Goal: Check status: Check status

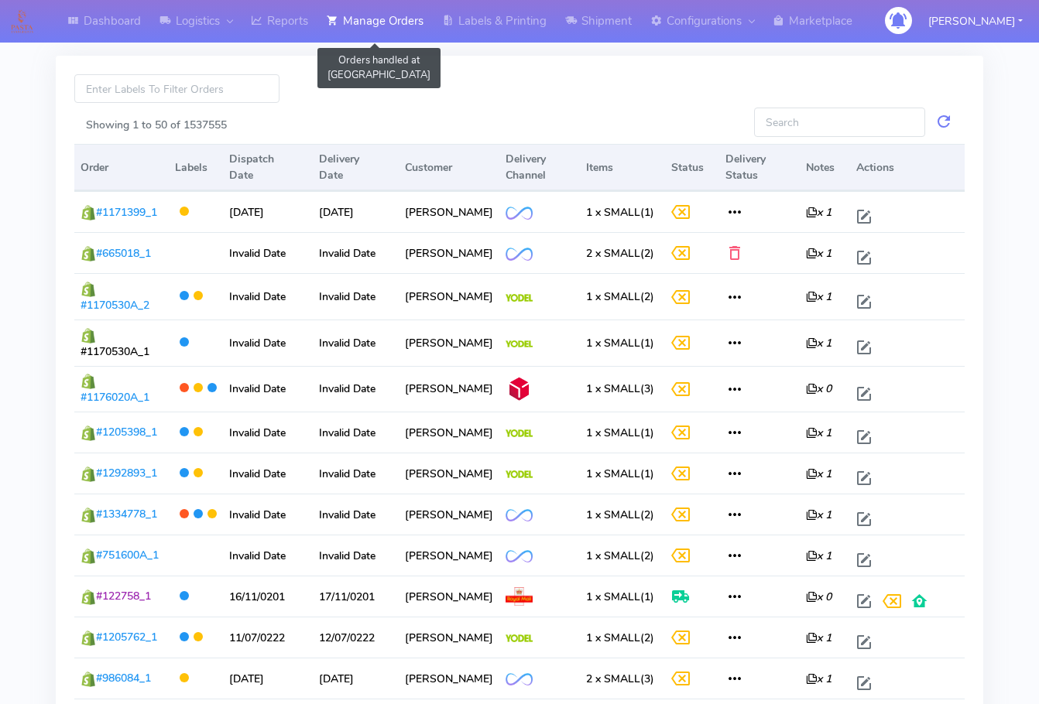
click at [396, 29] on link "Manage Orders" at bounding box center [374, 21] width 115 height 43
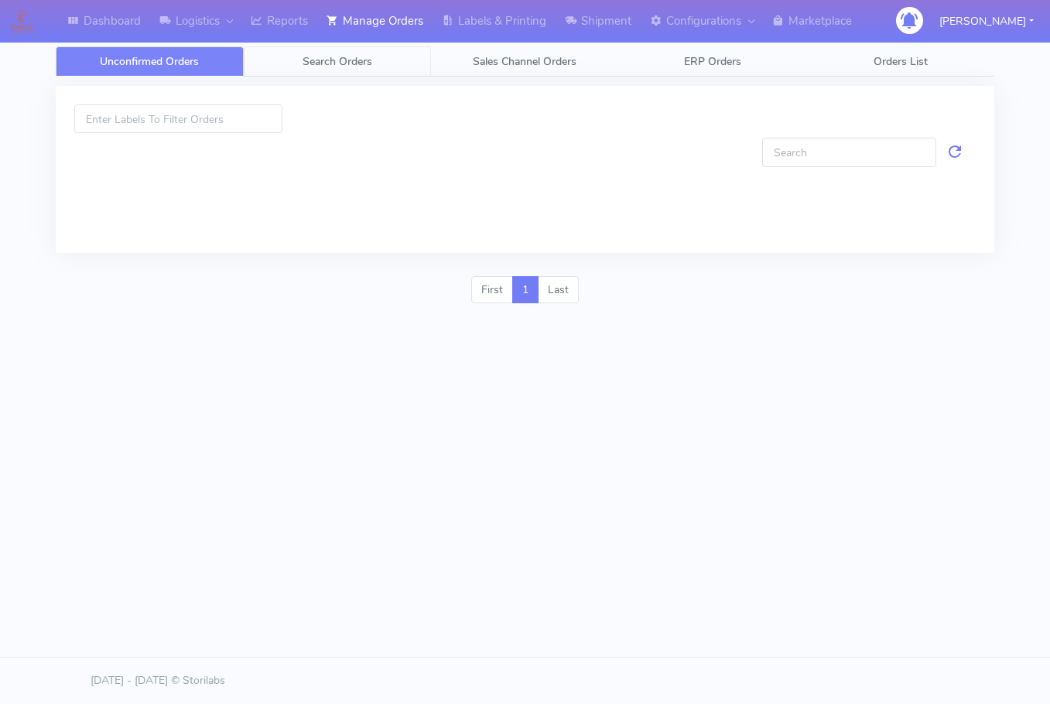
click at [370, 69] on link "Search Orders" at bounding box center [338, 61] width 188 height 30
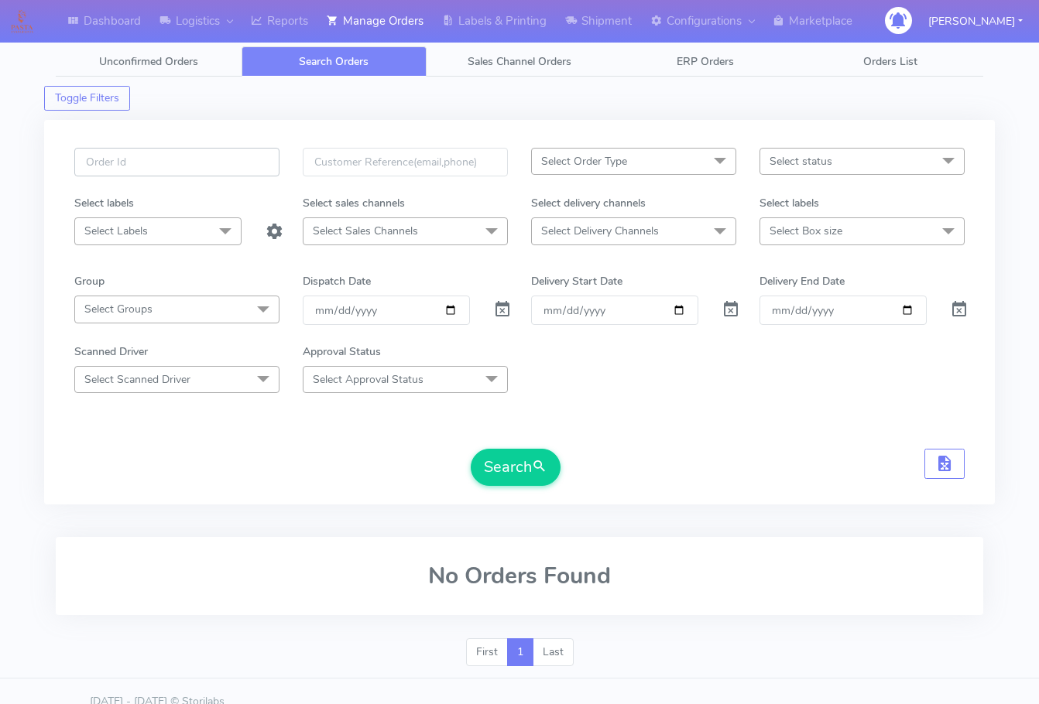
click at [200, 161] on input "text" at bounding box center [176, 162] width 205 height 29
paste input "1621435"
type input "1621435"
click at [500, 313] on span at bounding box center [502, 313] width 19 height 15
click at [516, 482] on button "Search" at bounding box center [516, 467] width 90 height 37
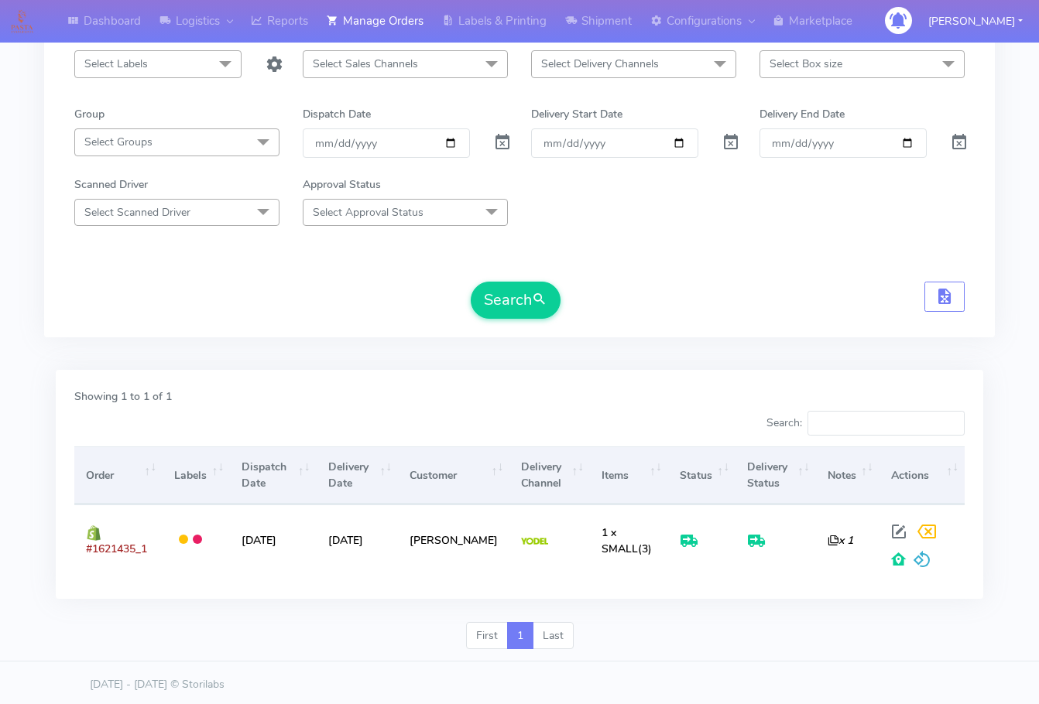
scroll to position [171, 0]
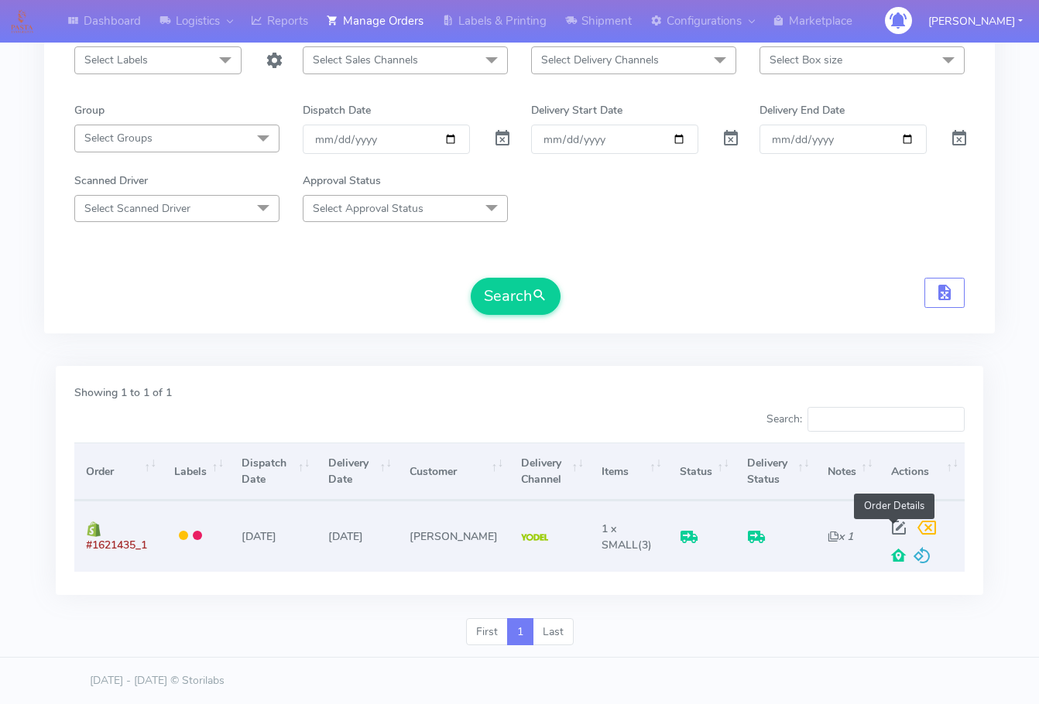
click at [899, 530] on span at bounding box center [899, 531] width 28 height 15
select select "5"
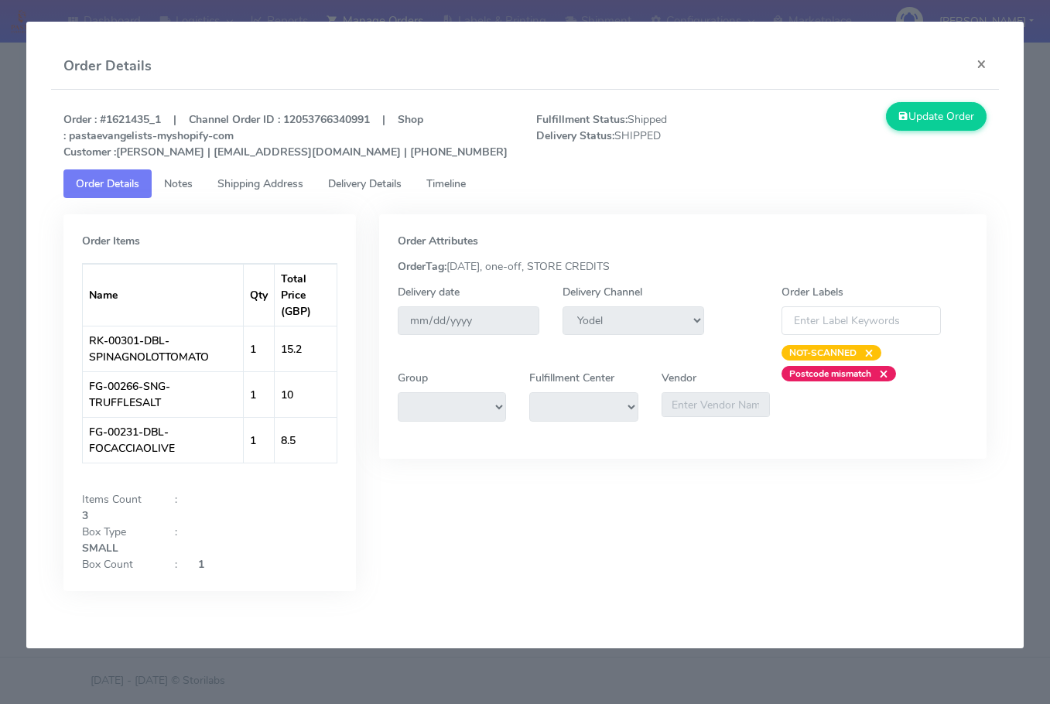
click at [193, 187] on span "Notes" at bounding box center [178, 183] width 29 height 15
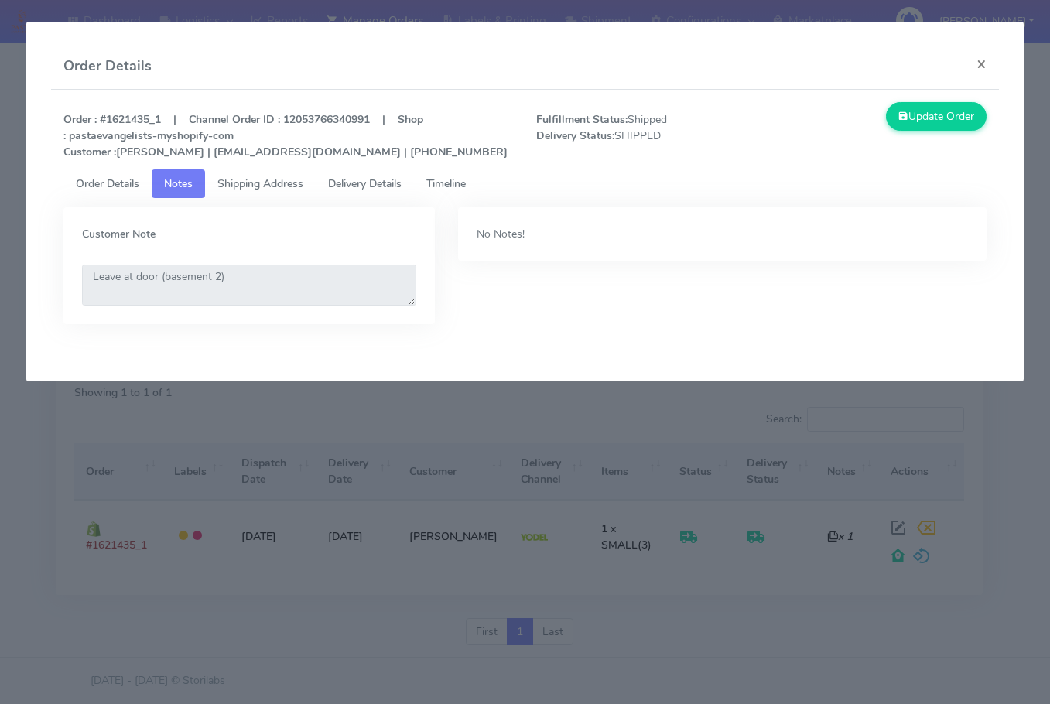
click at [272, 187] on span "Shipping Address" at bounding box center [260, 183] width 86 height 15
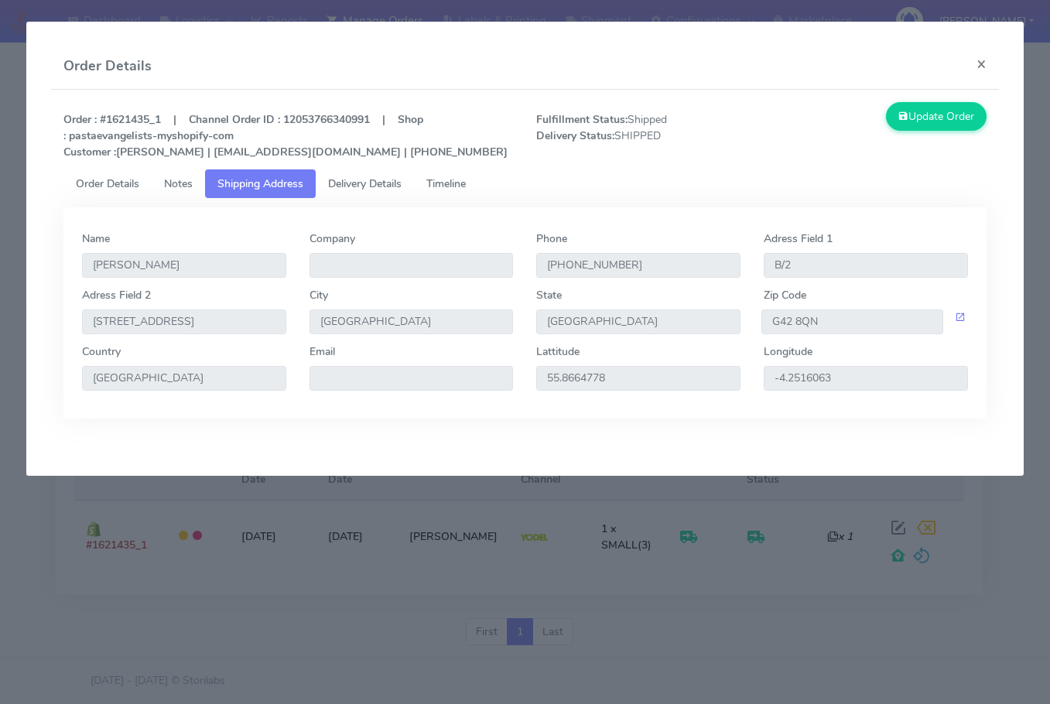
click at [387, 183] on span "Delivery Details" at bounding box center [365, 183] width 74 height 15
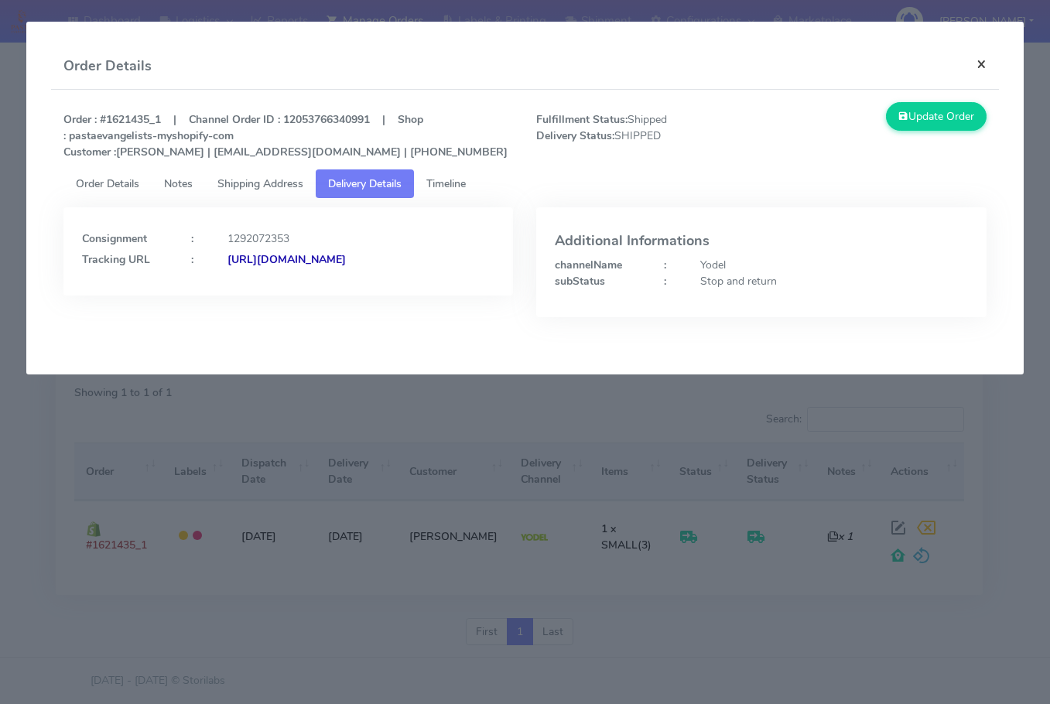
click at [984, 71] on button "×" at bounding box center [981, 63] width 35 height 41
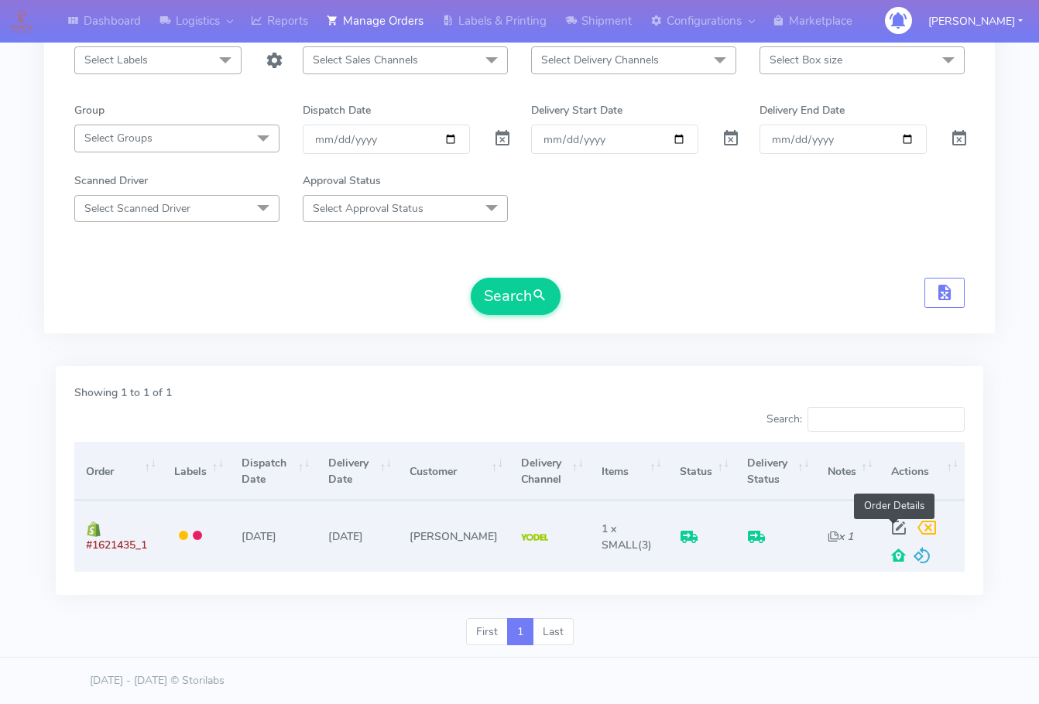
click at [895, 524] on span at bounding box center [899, 531] width 28 height 15
select select "5"
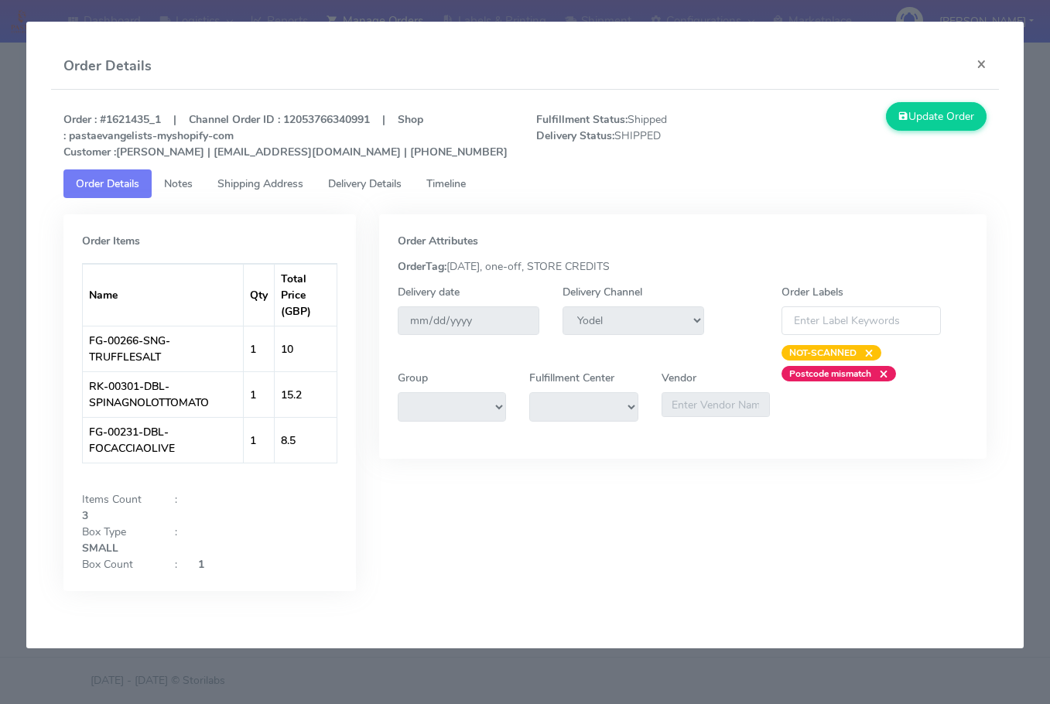
click at [279, 180] on span "Shipping Address" at bounding box center [260, 183] width 86 height 15
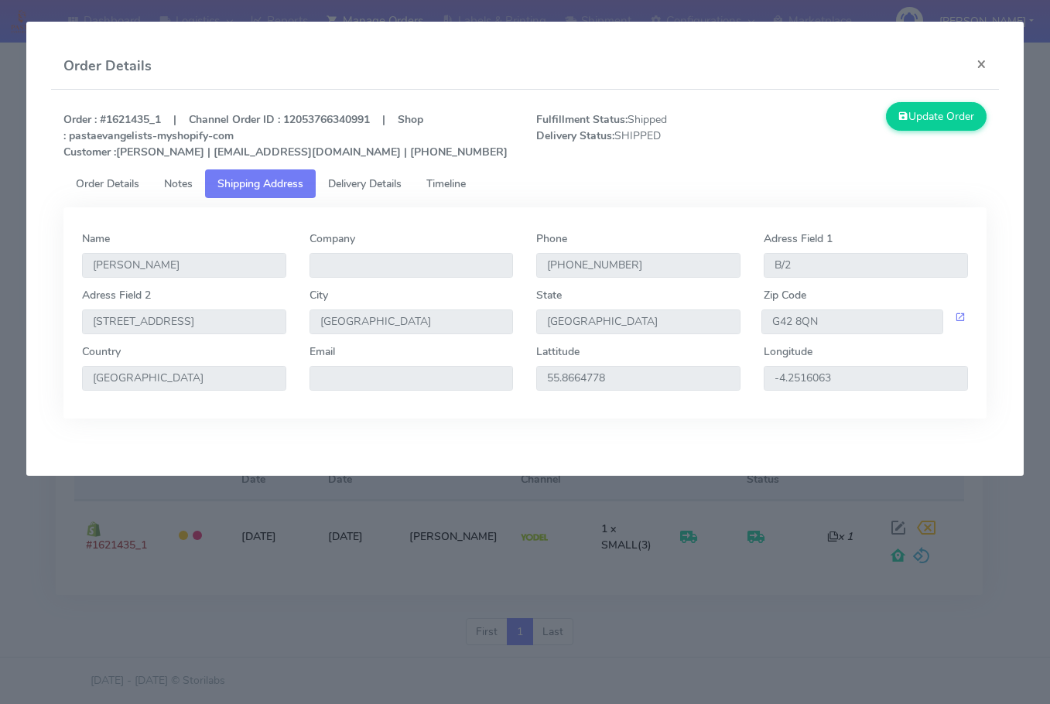
click at [370, 182] on span "Delivery Details" at bounding box center [365, 183] width 74 height 15
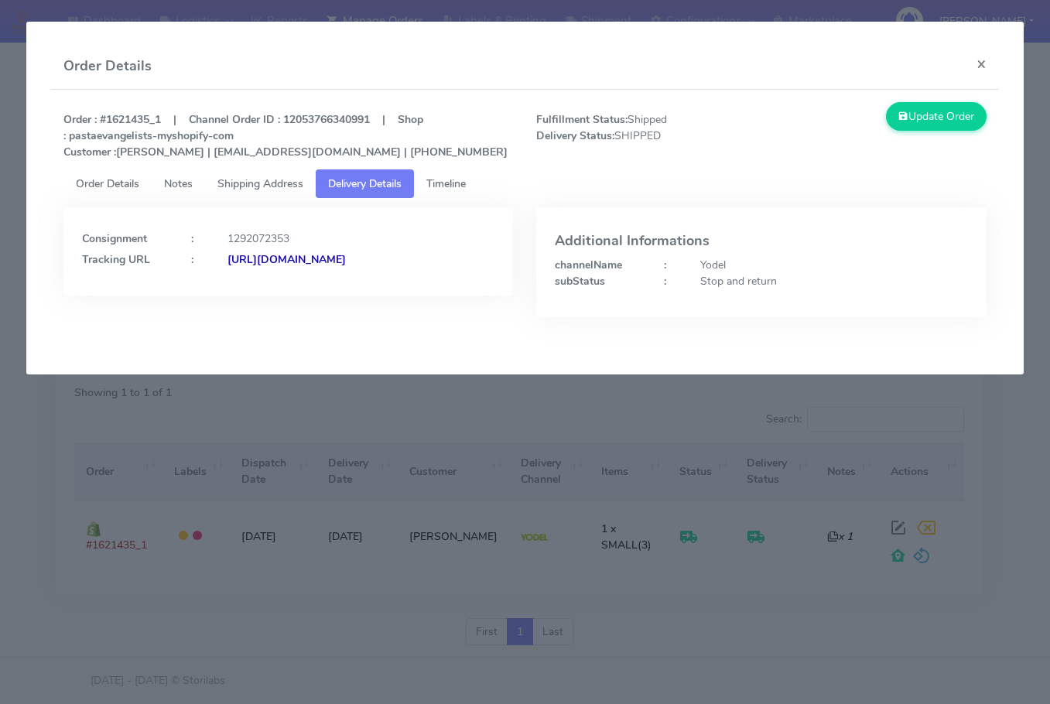
drag, startPoint x: 418, startPoint y: 297, endPoint x: 252, endPoint y: 313, distance: 167.2
click at [252, 313] on div "Consignment : 1292072353 Tracking URL : [URL][DOMAIN_NAME]" at bounding box center [288, 273] width 473 height 133
copy strong "JJD0002249960894837"
click at [987, 63] on button "×" at bounding box center [981, 63] width 35 height 41
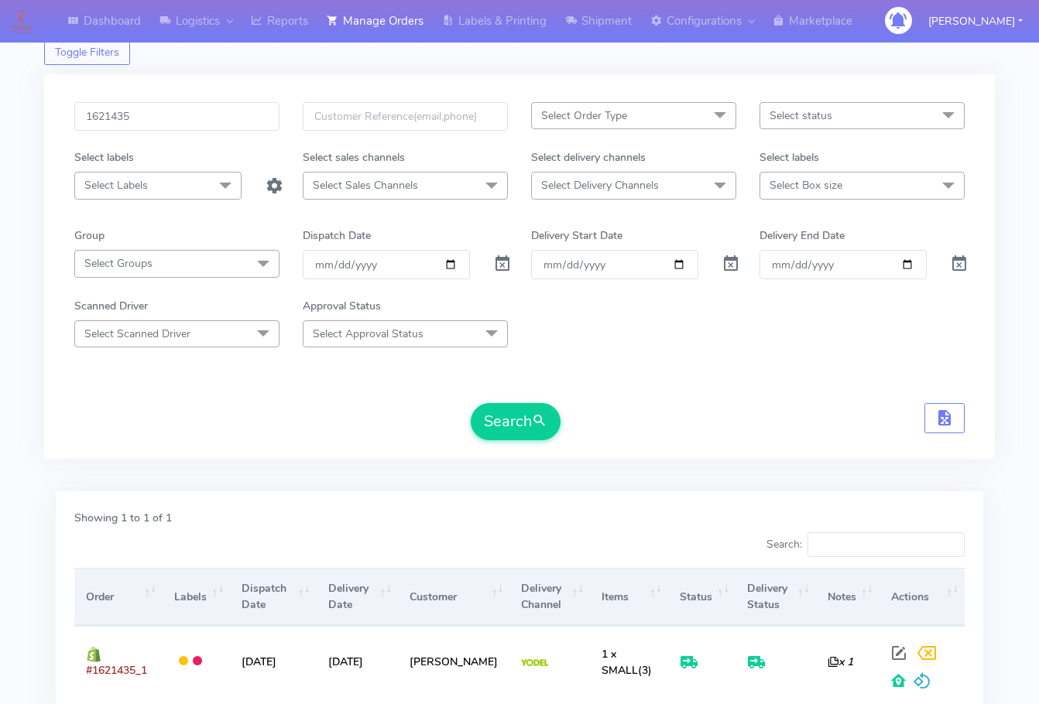
scroll to position [0, 0]
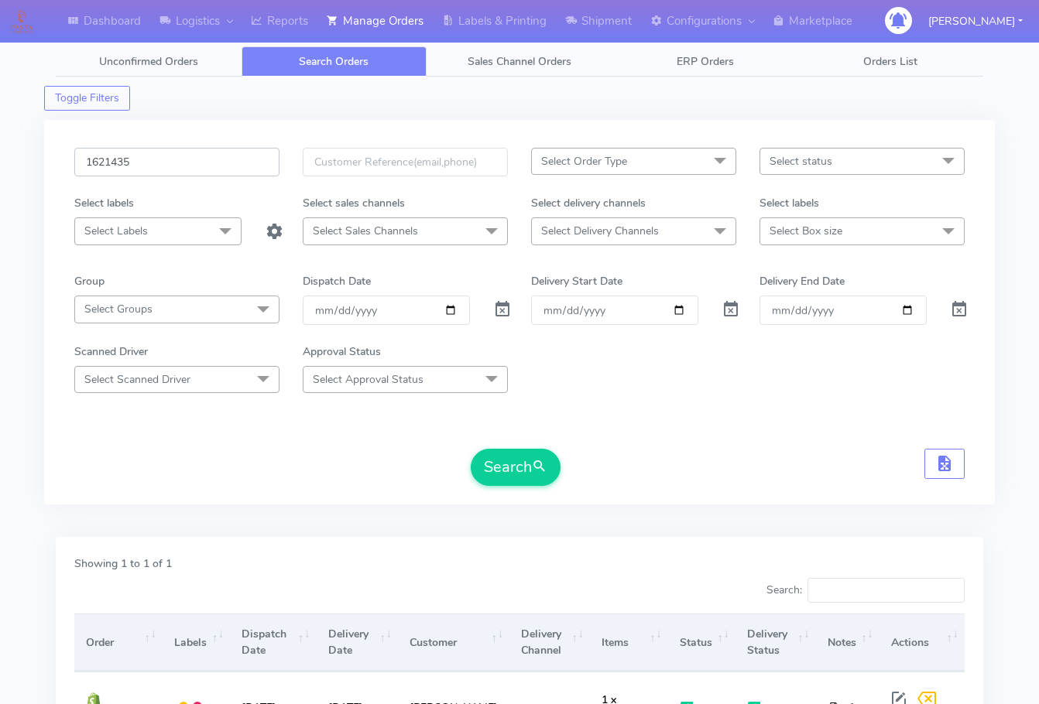
click at [192, 170] on input "1621435" at bounding box center [176, 162] width 205 height 29
paste input "928"
type input "1621928"
click at [502, 479] on button "Search" at bounding box center [516, 467] width 90 height 37
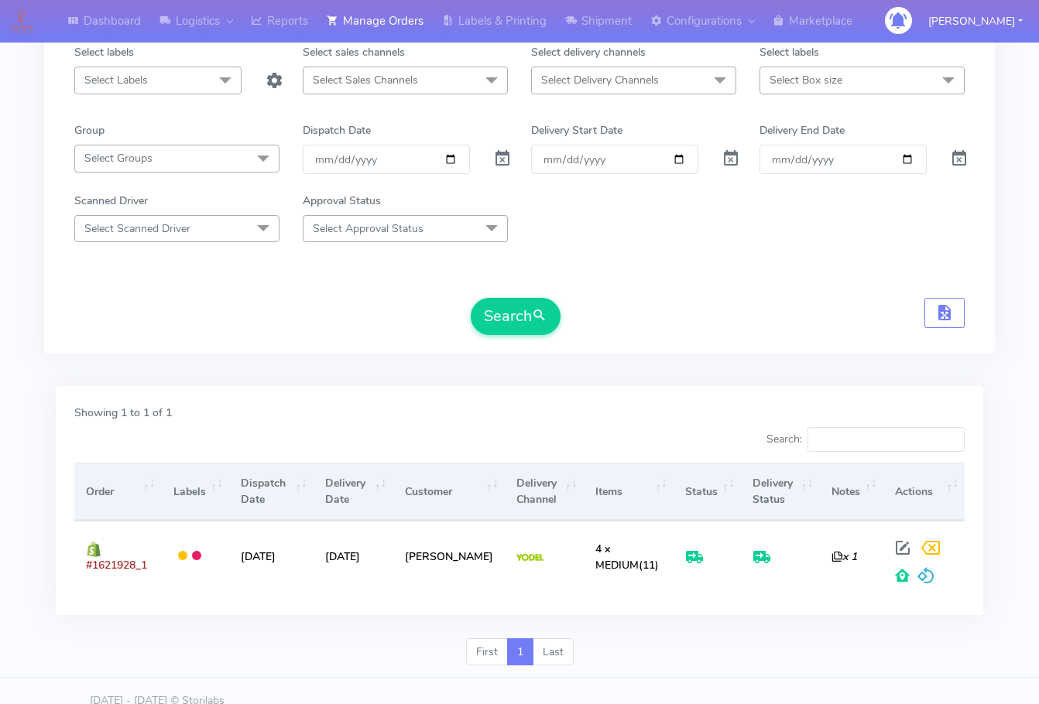
scroll to position [171, 0]
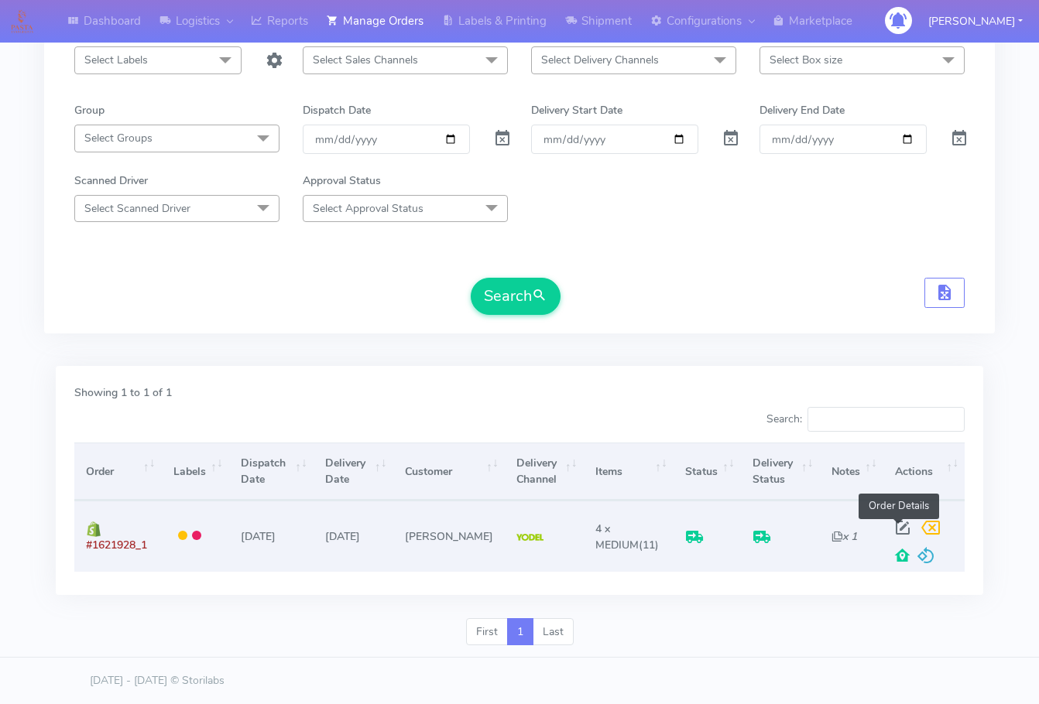
click at [902, 529] on span at bounding box center [902, 531] width 28 height 15
select select "5"
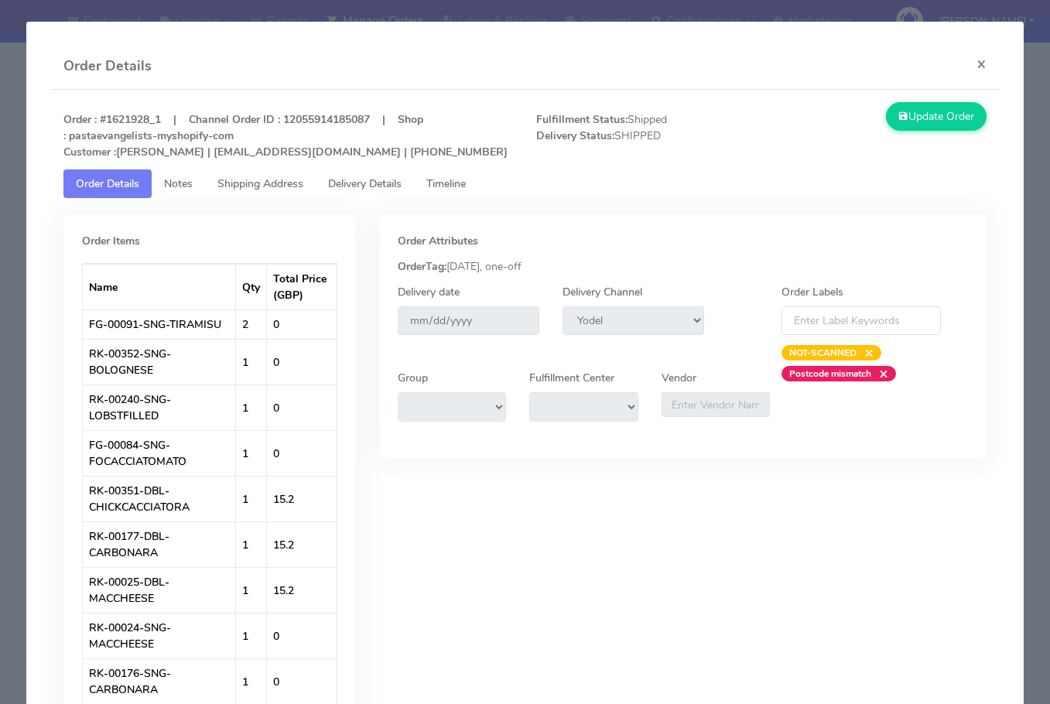
click at [262, 192] on link "Shipping Address" at bounding box center [260, 183] width 111 height 29
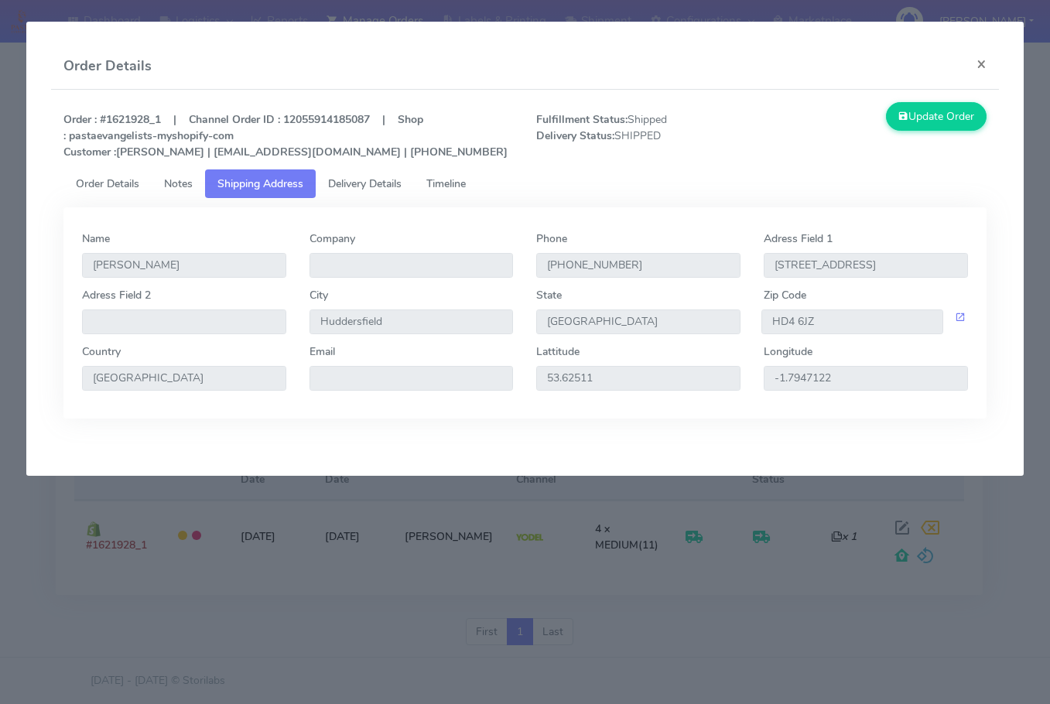
click at [364, 182] on span "Delivery Details" at bounding box center [365, 183] width 74 height 15
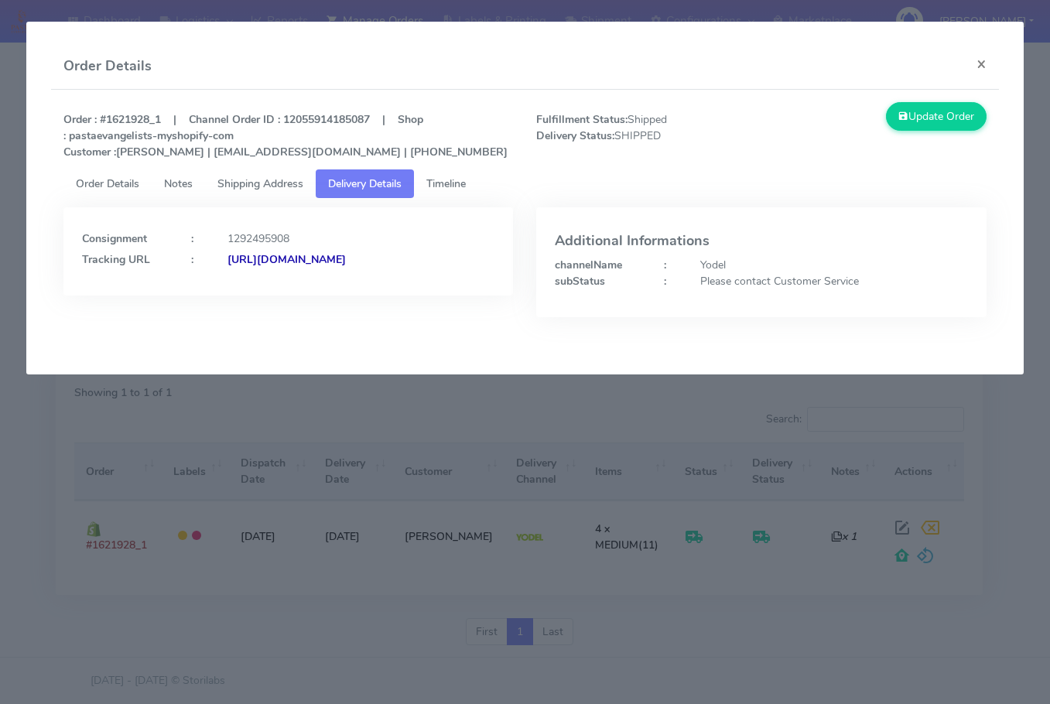
drag, startPoint x: 391, startPoint y: 287, endPoint x: 251, endPoint y: 299, distance: 140.5
click at [251, 296] on div "Consignment : 1292495908 Tracking URL : [URL][DOMAIN_NAME]" at bounding box center [288, 251] width 450 height 88
copy strong "JJD0002249960895649"
click at [986, 58] on button "×" at bounding box center [981, 63] width 35 height 41
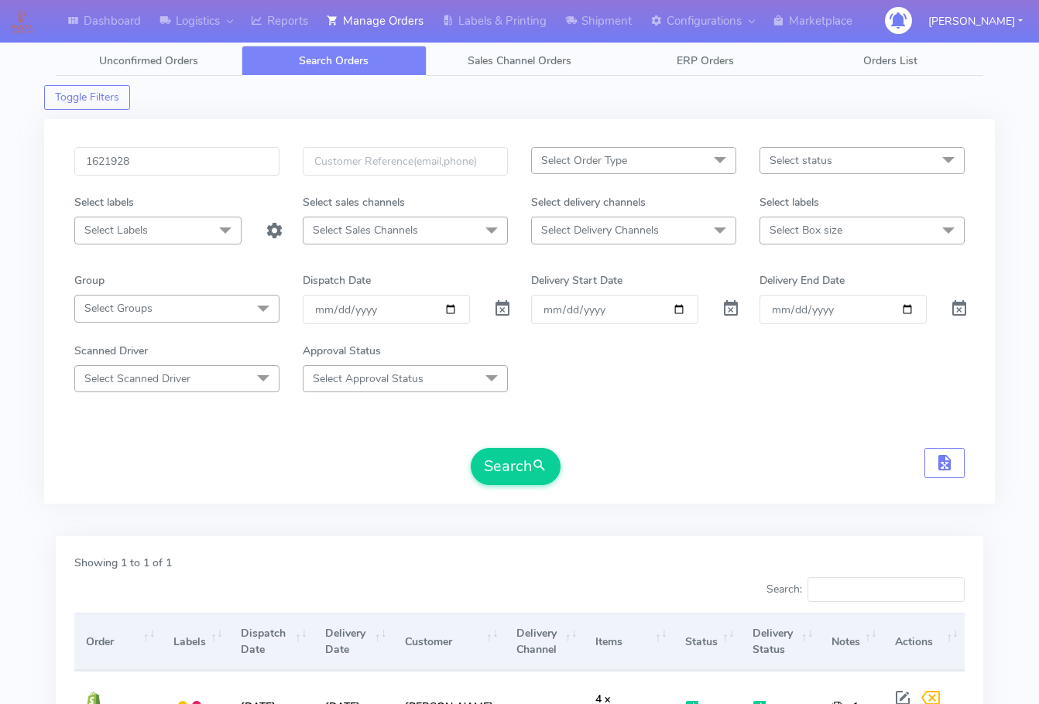
scroll to position [0, 0]
drag, startPoint x: 174, startPoint y: 158, endPoint x: 202, endPoint y: 205, distance: 54.8
click at [174, 157] on input "1621928" at bounding box center [176, 162] width 205 height 29
paste input "2525"
type input "1622525"
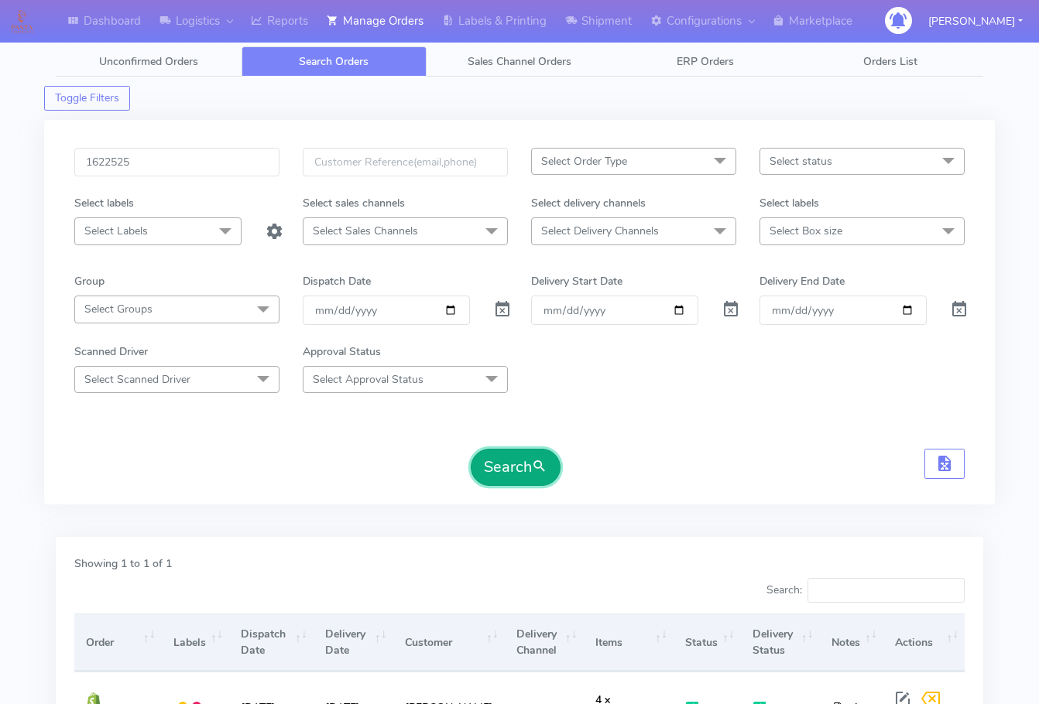
click at [492, 467] on button "Search" at bounding box center [516, 467] width 90 height 37
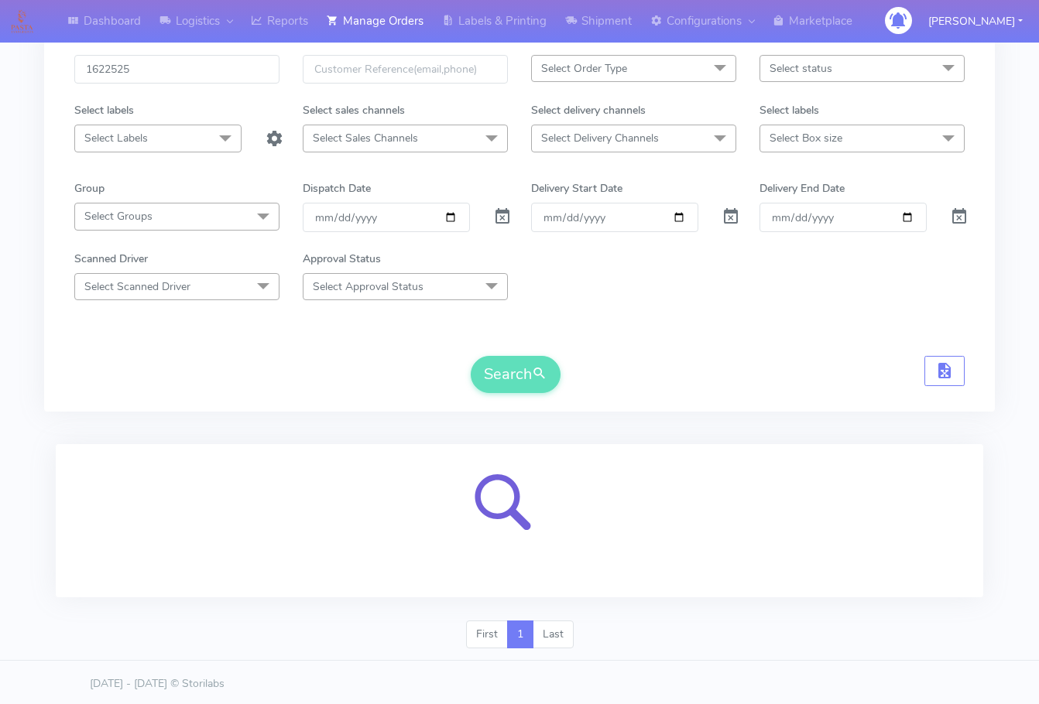
scroll to position [96, 0]
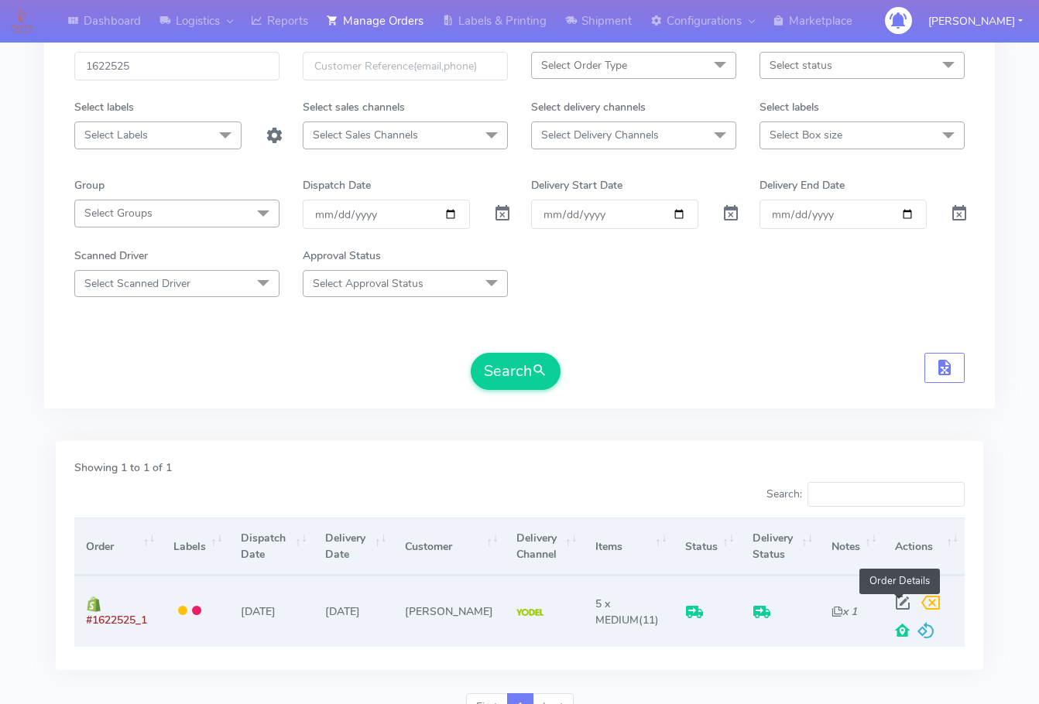
click at [902, 604] on span at bounding box center [902, 606] width 28 height 15
select select "5"
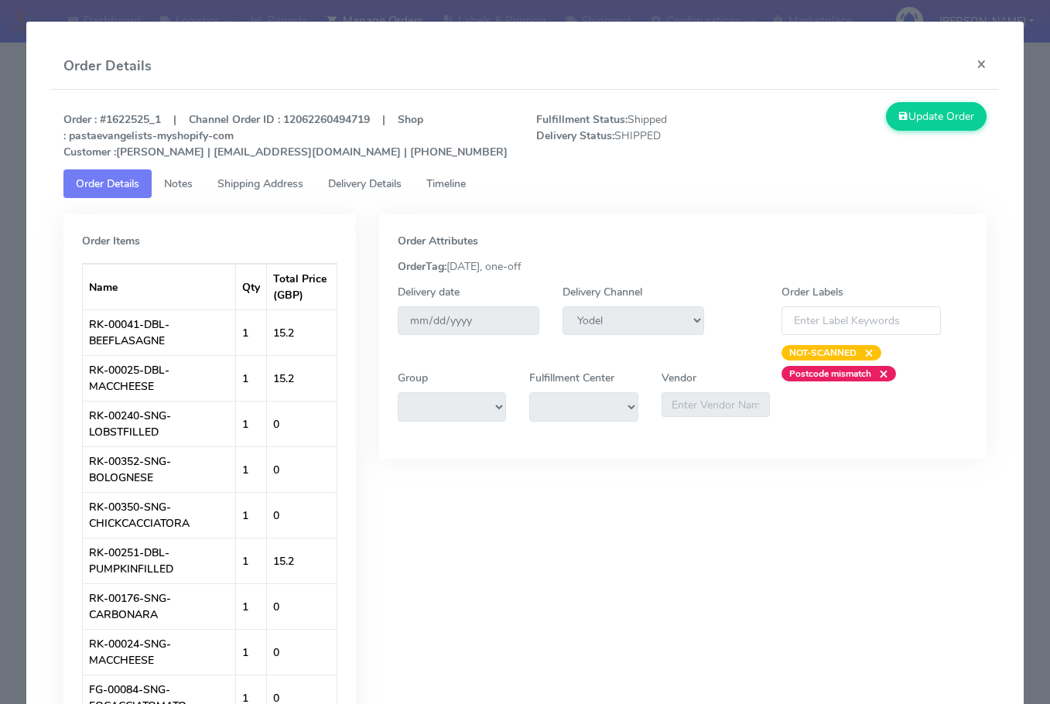
drag, startPoint x: 252, startPoint y: 182, endPoint x: 371, endPoint y: 180, distance: 118.4
click at [255, 181] on span "Shipping Address" at bounding box center [260, 183] width 86 height 15
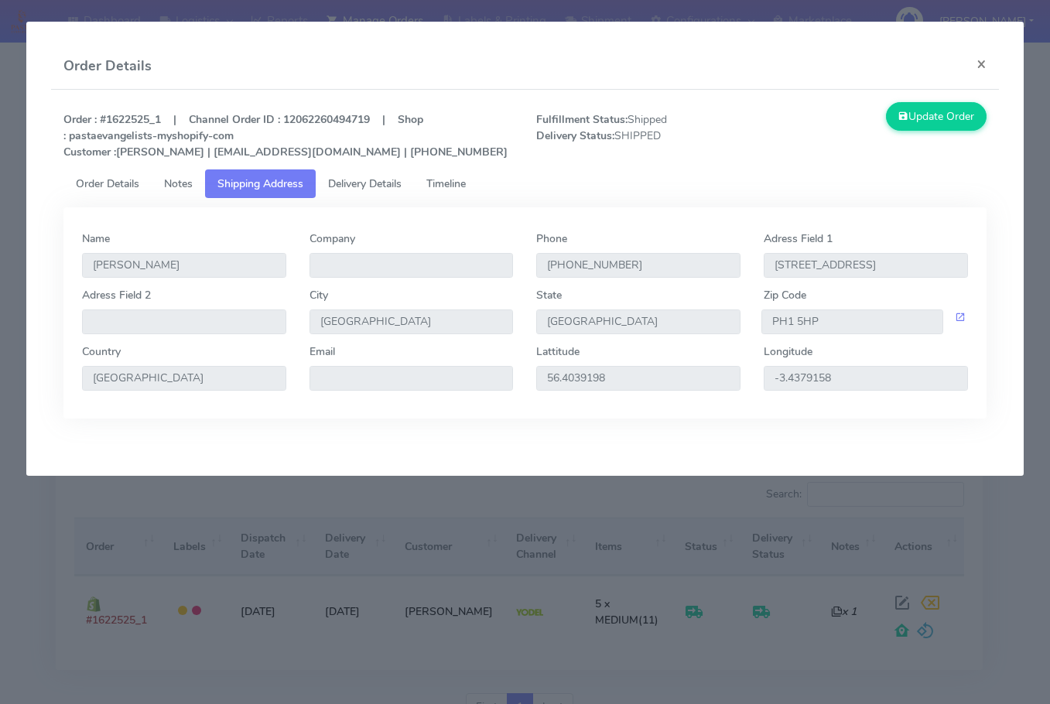
click at [378, 179] on span "Delivery Details" at bounding box center [365, 183] width 74 height 15
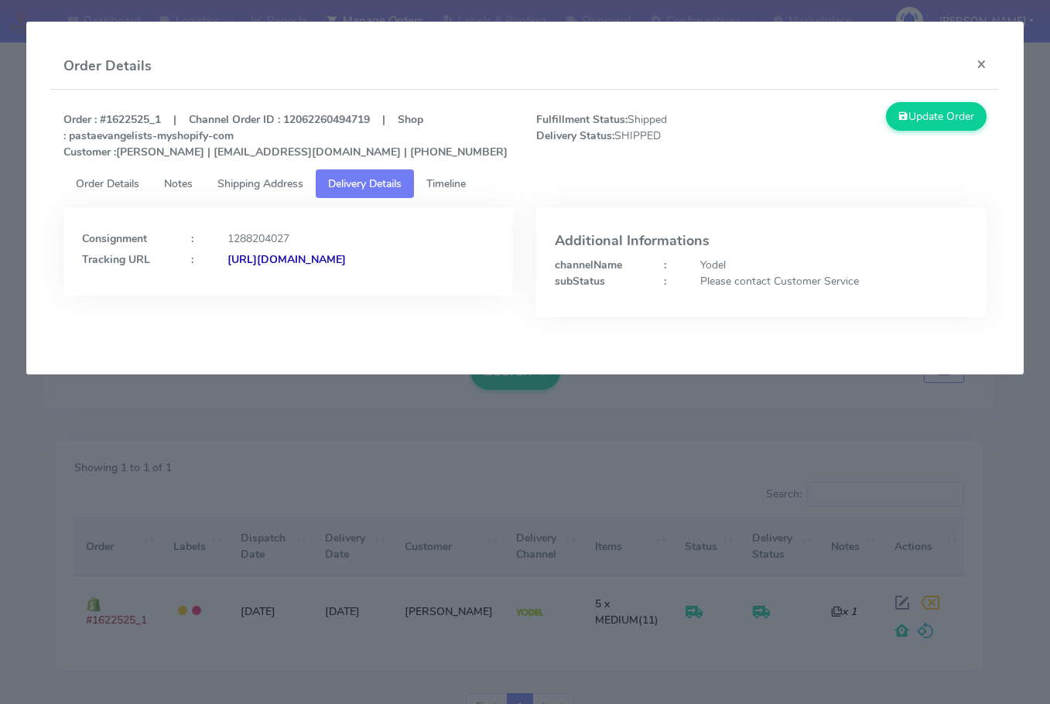
drag, startPoint x: 443, startPoint y: 289, endPoint x: 252, endPoint y: 323, distance: 194.2
click at [252, 323] on div "Consignment : 1288204027 Tracking URL : [URL][DOMAIN_NAME]" at bounding box center [288, 273] width 473 height 133
copy strong "JJD0002249960894465"
click at [987, 60] on button "×" at bounding box center [981, 63] width 35 height 41
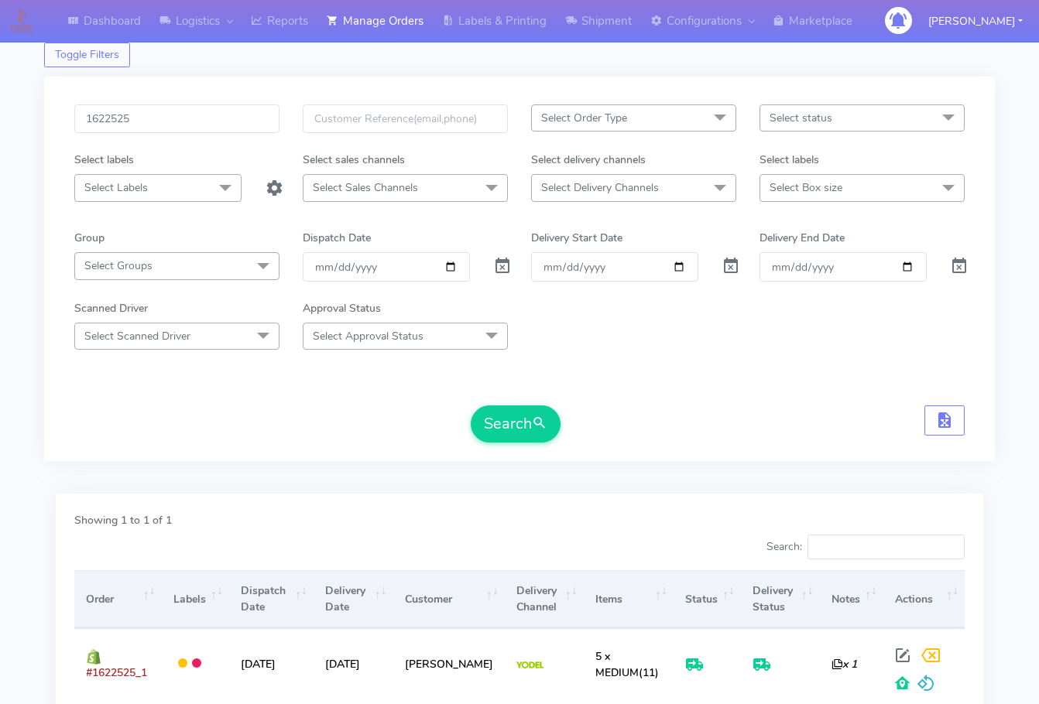
scroll to position [0, 0]
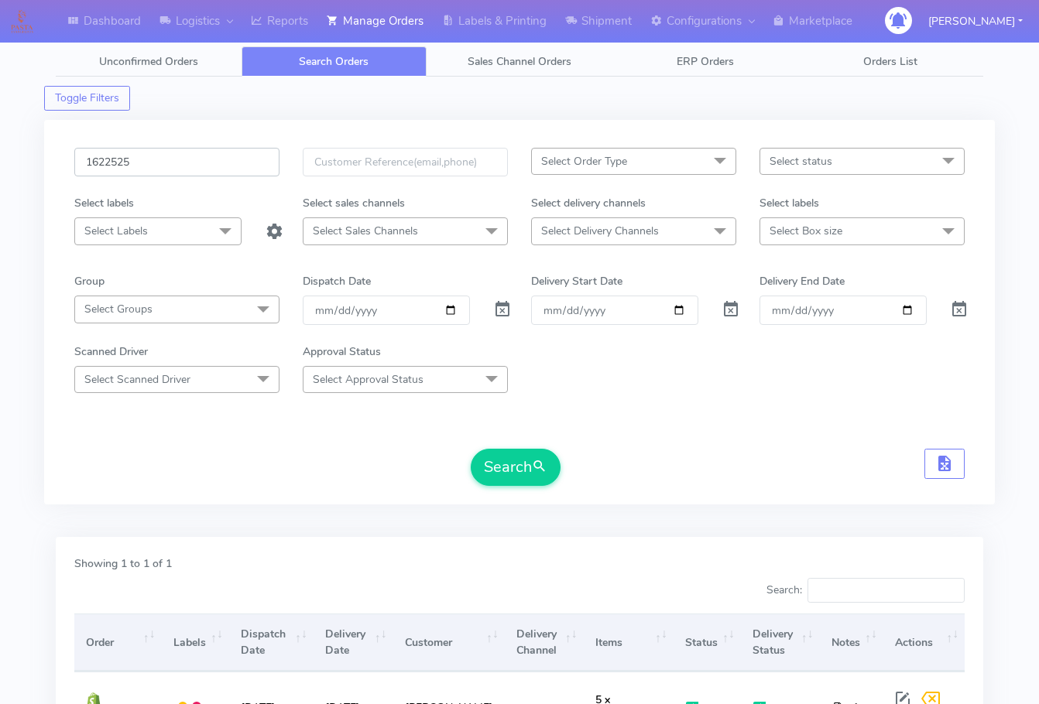
click at [159, 156] on input "1622525" at bounding box center [176, 162] width 205 height 29
paste input "1824"
type input "1621824"
click at [503, 477] on button "Search" at bounding box center [516, 467] width 90 height 37
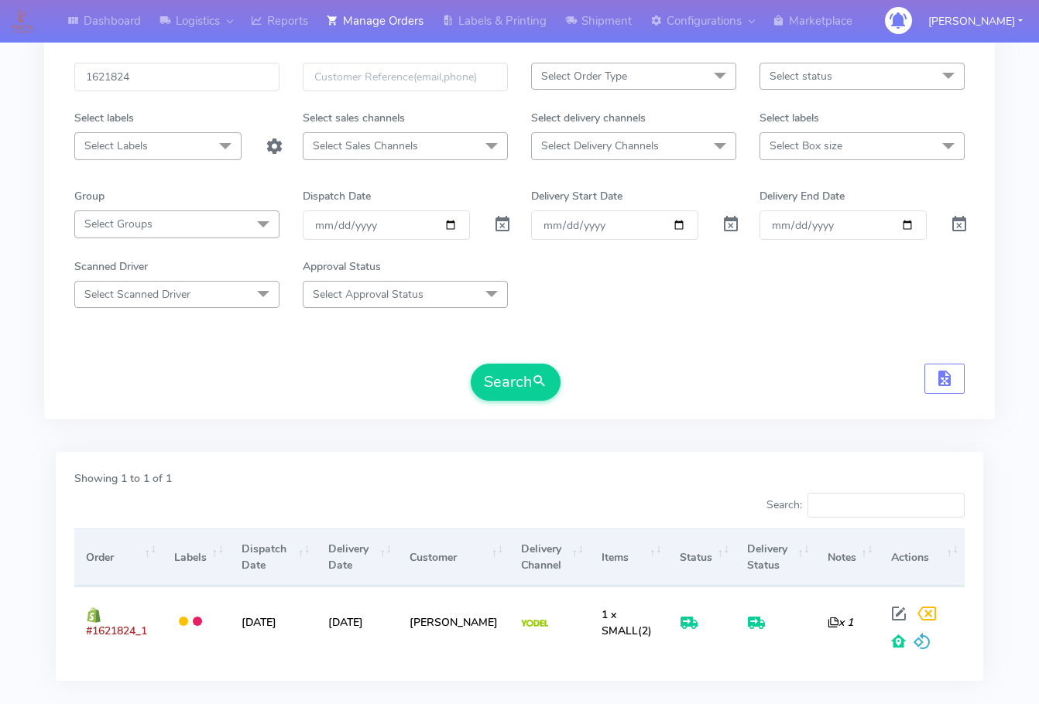
scroll to position [171, 0]
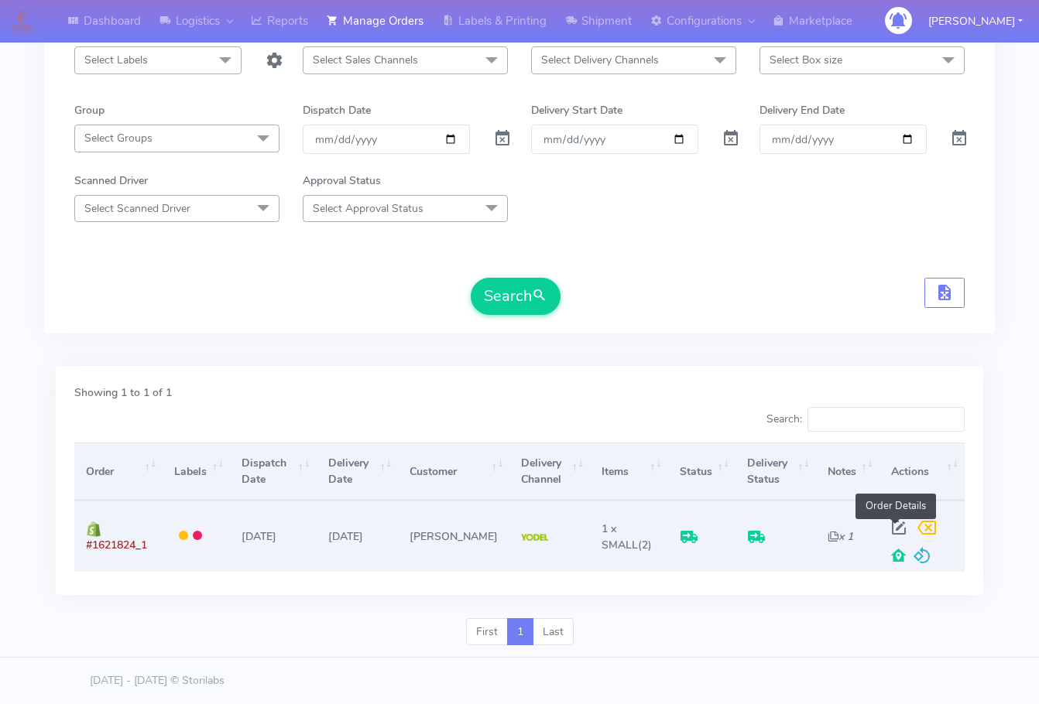
click at [902, 525] on span at bounding box center [899, 531] width 28 height 15
select select "5"
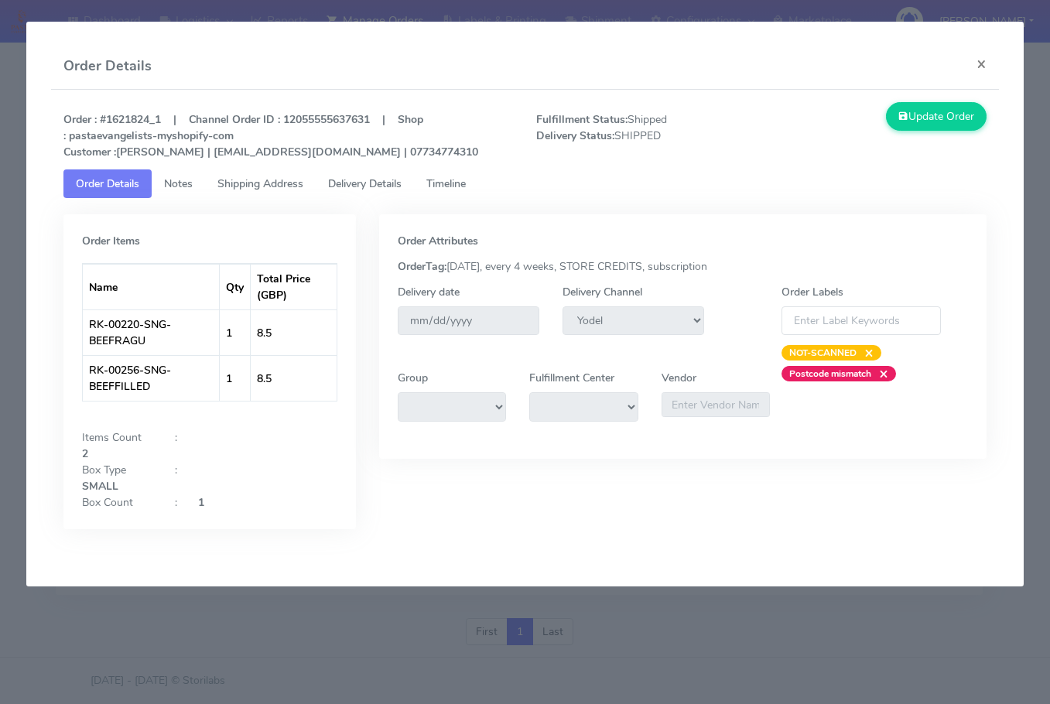
click at [250, 193] on link "Shipping Address" at bounding box center [260, 183] width 111 height 29
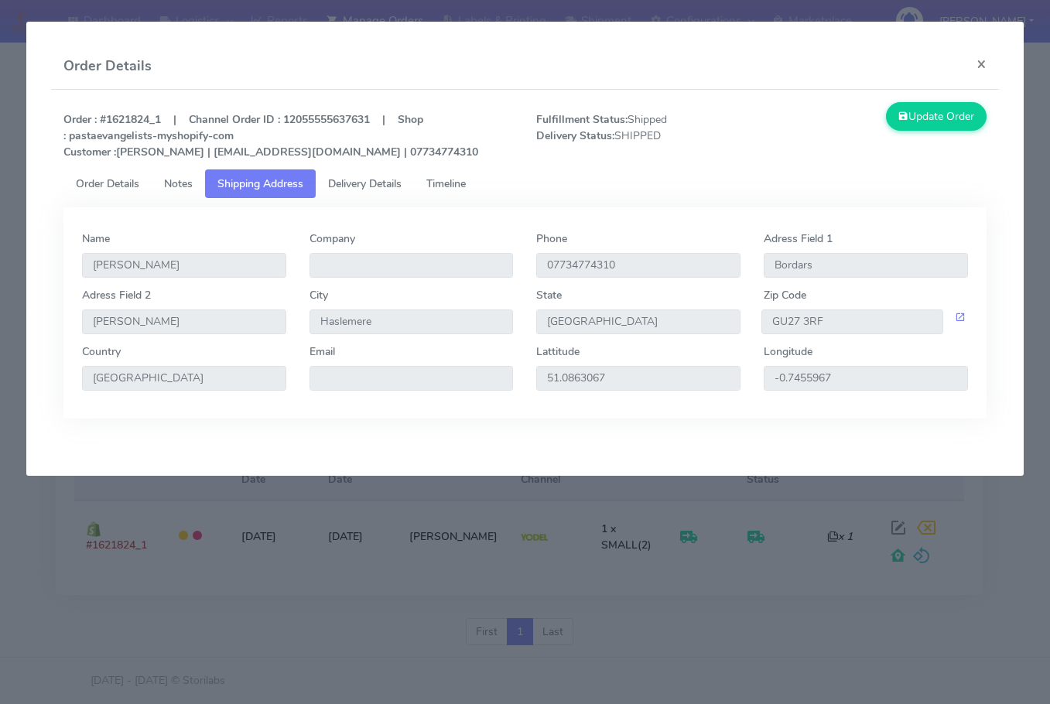
click at [337, 187] on span "Delivery Details" at bounding box center [365, 183] width 74 height 15
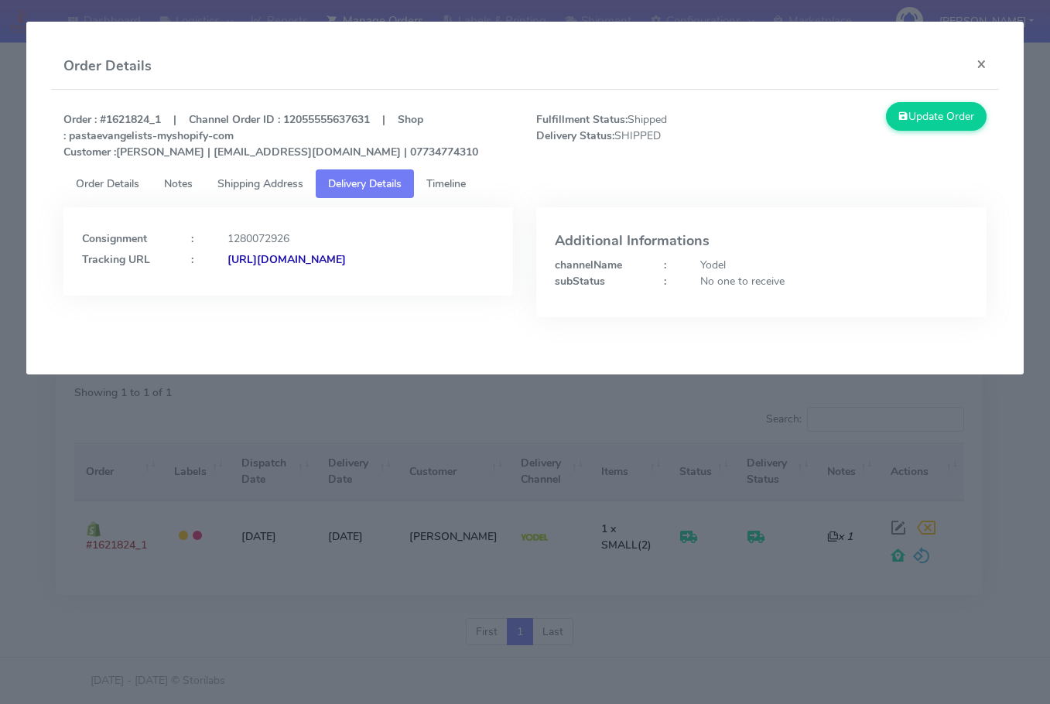
drag, startPoint x: 423, startPoint y: 296, endPoint x: 251, endPoint y: 310, distance: 172.4
click at [251, 296] on div "Consignment : 1280072926 Tracking URL : [URL][DOMAIN_NAME]" at bounding box center [288, 251] width 450 height 88
copy strong "JJD0002249960890140"
click at [979, 60] on button "×" at bounding box center [981, 63] width 35 height 41
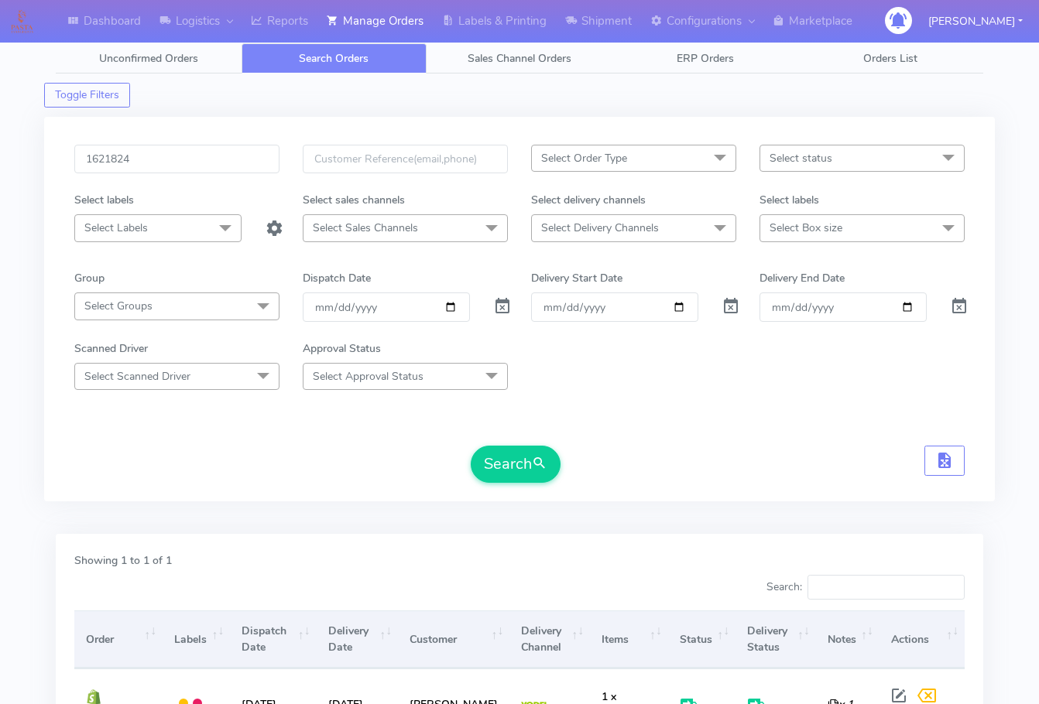
scroll to position [0, 0]
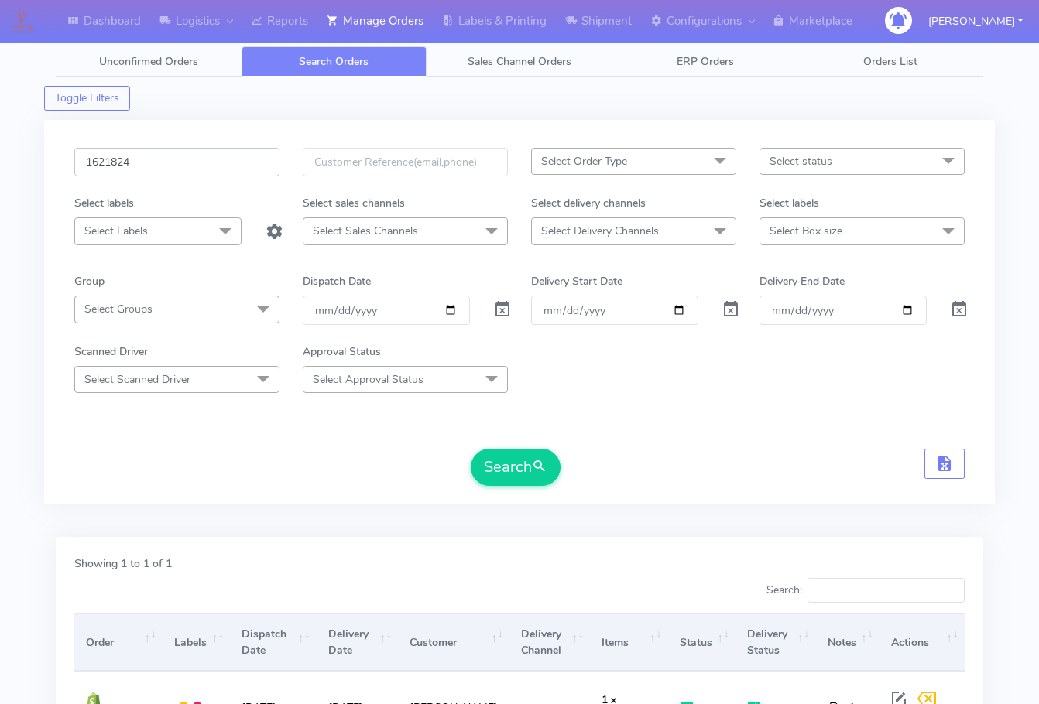
click at [201, 169] on input "1621824" at bounding box center [176, 162] width 205 height 29
paste input "996"
click at [509, 465] on button "Search" at bounding box center [516, 467] width 90 height 37
click at [170, 153] on input "1621996" at bounding box center [176, 162] width 205 height 29
click at [533, 462] on span "submit" at bounding box center [539, 467] width 15 height 21
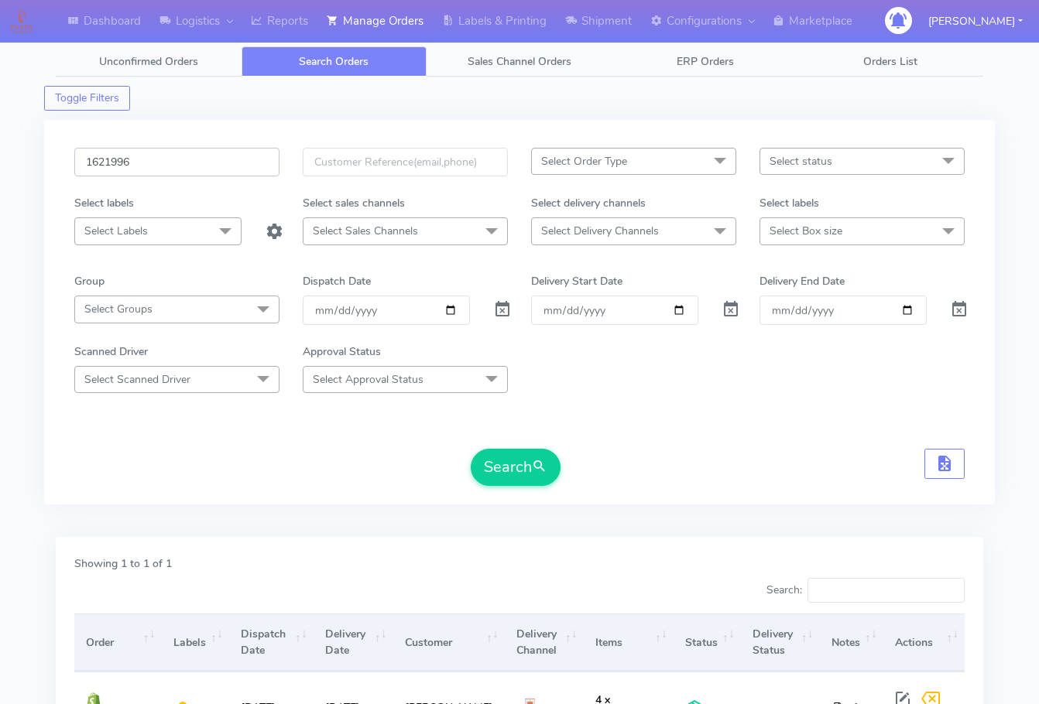
click at [189, 166] on input "1621996" at bounding box center [176, 162] width 205 height 29
paste input "0422"
type input "1620422"
click at [513, 464] on button "Search" at bounding box center [516, 467] width 90 height 37
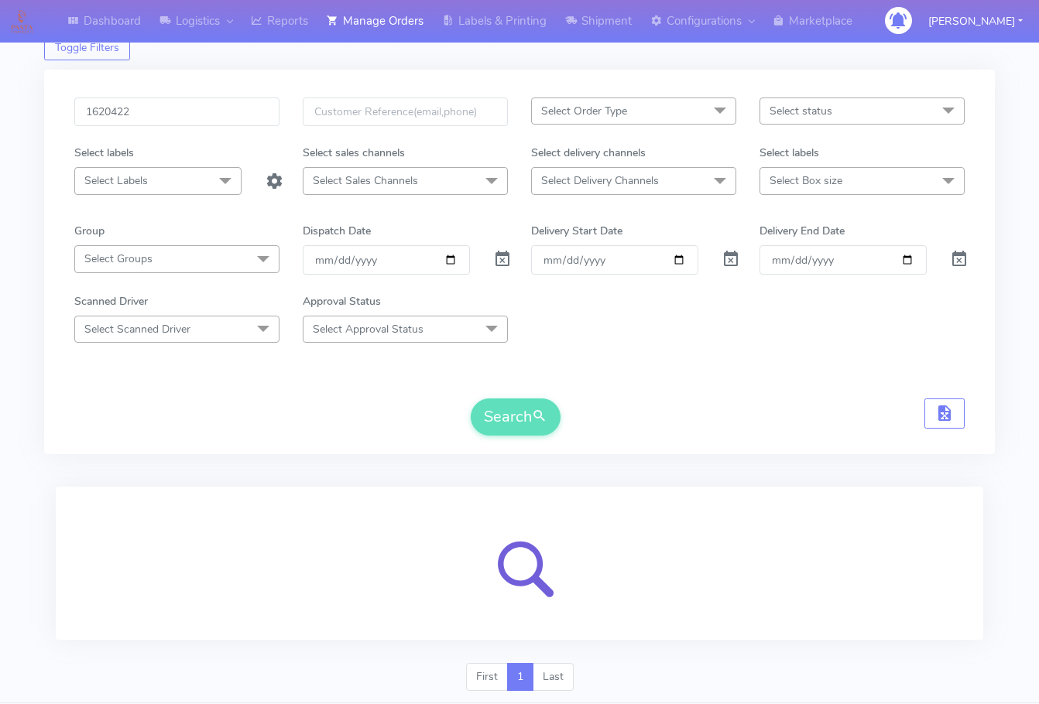
scroll to position [96, 0]
